Goal: Book appointment/travel/reservation

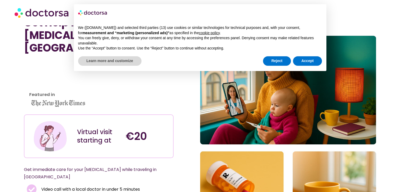
scroll to position [26, 0]
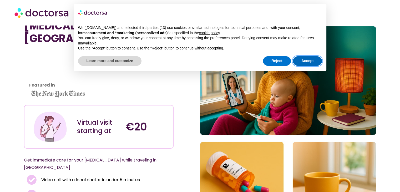
click at [309, 60] on button "Accept" at bounding box center [307, 60] width 29 height 9
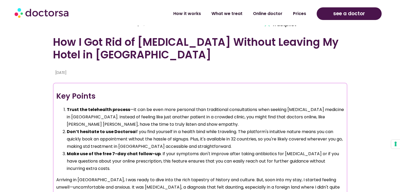
scroll to position [394, 0]
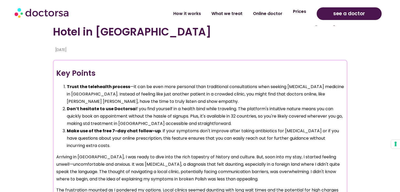
click at [297, 16] on link "Prices" at bounding box center [299, 12] width 24 height 12
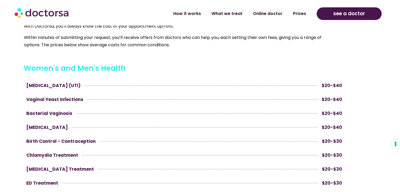
scroll to position [263, 0]
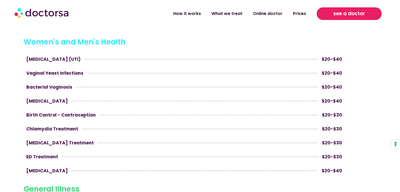
click at [356, 9] on link "see a doctor" at bounding box center [348, 13] width 65 height 13
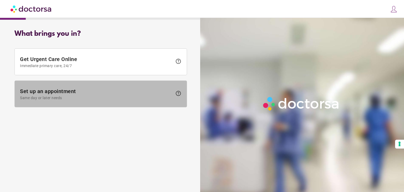
click at [92, 92] on span "Set up an appointment Same day or later needs" at bounding box center [96, 94] width 152 height 12
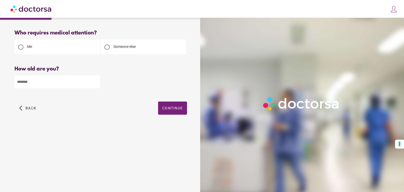
click at [63, 85] on input "number" at bounding box center [56, 81] width 85 height 13
type input "**"
click at [172, 126] on div "Who requires medical attention? Me Someone else ** Back" at bounding box center [100, 78] width 189 height 105
click at [171, 120] on div "arrow_back_ios Back Continue" at bounding box center [100, 111] width 172 height 21
click at [171, 116] on div "arrow_back_ios Back Continue" at bounding box center [100, 111] width 172 height 21
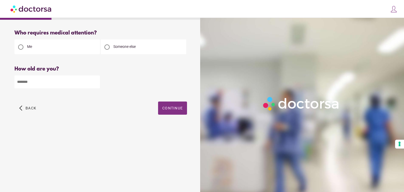
click at [172, 110] on span "Continue" at bounding box center [172, 108] width 20 height 4
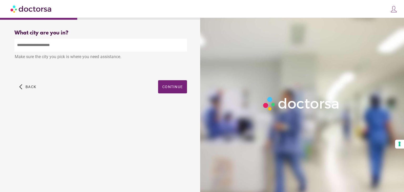
click at [74, 43] on input "text" at bounding box center [100, 45] width 172 height 13
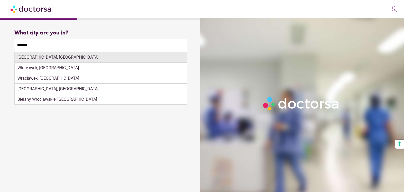
click at [50, 60] on div "Wrocław, Poland" at bounding box center [101, 57] width 172 height 11
type input "**********"
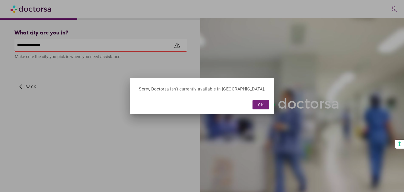
click at [163, 82] on div "Sorry, Doctorsa isn't currently available in [GEOGRAPHIC_DATA]." at bounding box center [201, 89] width 139 height 17
click at [258, 105] on span "OK" at bounding box center [261, 104] width 6 height 4
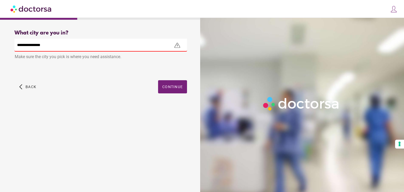
click at [66, 45] on input "**********" at bounding box center [100, 45] width 172 height 13
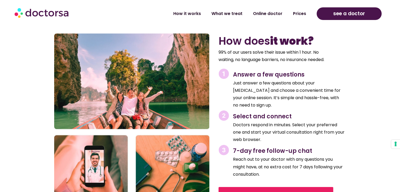
scroll to position [841, 0]
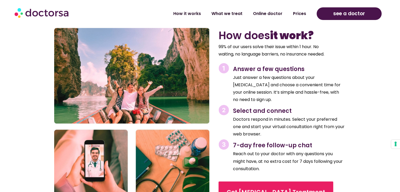
click at [245, 179] on div "Get Chlamydia Treatment" at bounding box center [281, 191] width 126 height 25
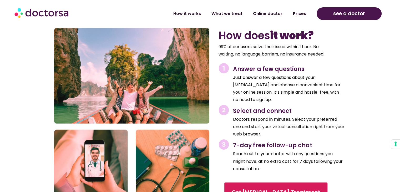
click at [240, 182] on link "Get Chlamydia Treatment" at bounding box center [275, 192] width 103 height 20
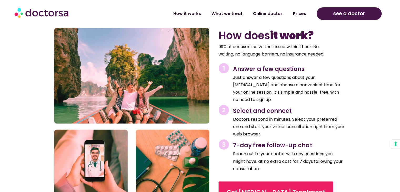
scroll to position [840, 0]
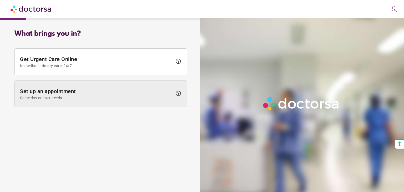
click at [73, 93] on span "Set up an appointment Same day or later needs" at bounding box center [96, 94] width 152 height 12
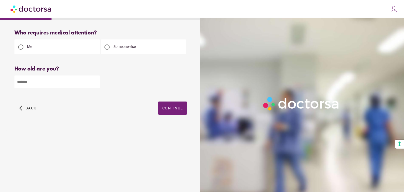
click at [62, 81] on input "number" at bounding box center [56, 81] width 85 height 13
type input "**"
click at [172, 109] on span "Continue" at bounding box center [172, 108] width 20 height 4
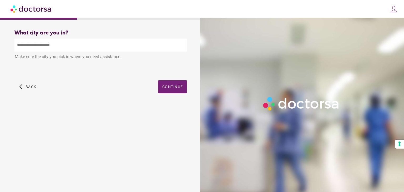
click at [115, 44] on input "text" at bounding box center [100, 45] width 172 height 13
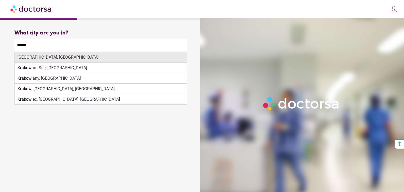
click at [47, 57] on div "[GEOGRAPHIC_DATA], [GEOGRAPHIC_DATA]" at bounding box center [101, 57] width 172 height 11
type input "**********"
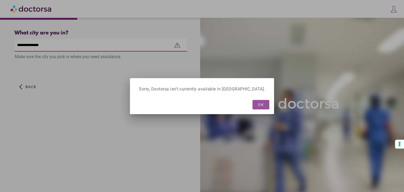
click at [252, 109] on span "button" at bounding box center [260, 104] width 17 height 9
